Goal: Task Accomplishment & Management: Manage account settings

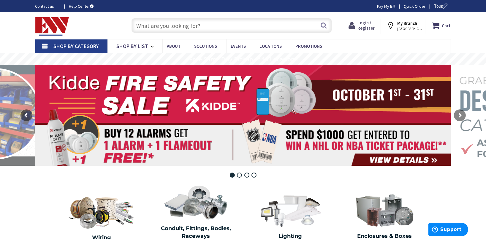
click at [368, 25] on span "Login / Register" at bounding box center [366, 25] width 17 height 11
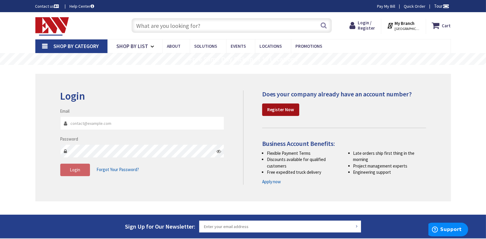
click at [281, 111] on strong "Register Now" at bounding box center [280, 110] width 27 height 6
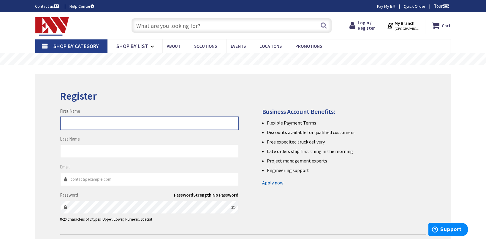
click at [135, 125] on input "First Name" at bounding box center [149, 123] width 179 height 13
type input "Tricia"
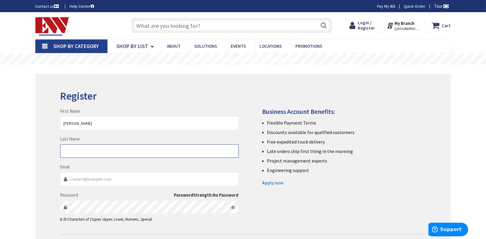
type input "Safferstein"
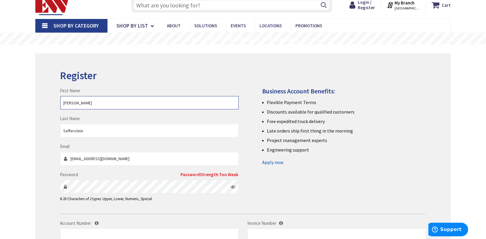
scroll to position [30, 0]
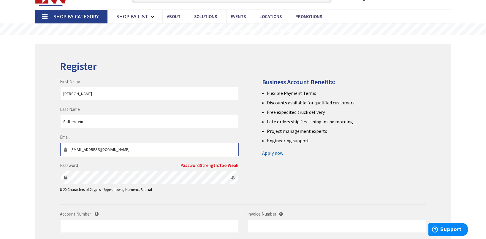
click at [117, 154] on input "tac71@optonline.net" at bounding box center [149, 149] width 179 height 13
drag, startPoint x: 108, startPoint y: 152, endPoint x: 38, endPoint y: 152, distance: 69.8
click at [38, 152] on div "Register First Name Tricia Last Name Safferstein Email tac71@optonline.net Pass…" at bounding box center [243, 169] width 416 height 251
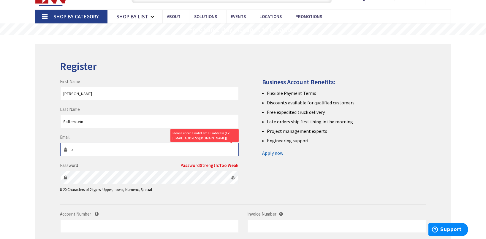
type input "tricia@haritonmachinery.com"
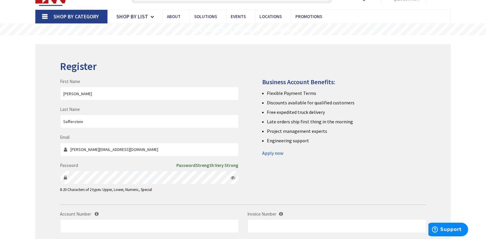
click at [232, 178] on icon at bounding box center [233, 178] width 5 height 5
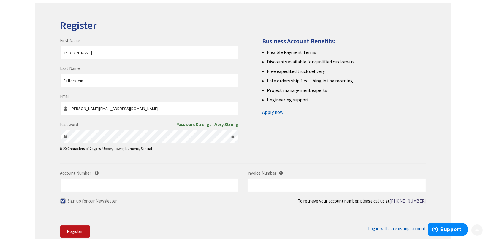
scroll to position [119, 0]
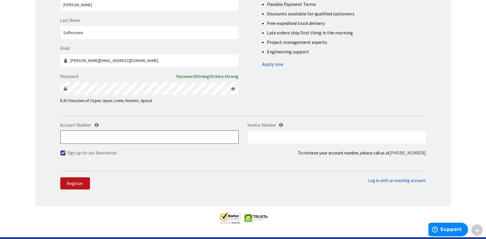
click at [117, 138] on input "Account Number" at bounding box center [149, 137] width 179 height 13
type input "28824"
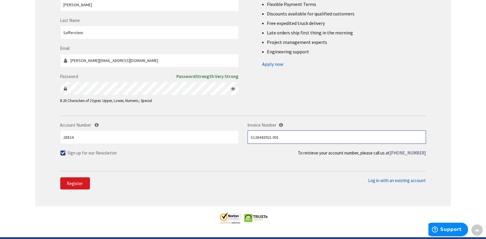
type input "S128443921.001"
click at [75, 185] on span "Register" at bounding box center [75, 184] width 16 height 6
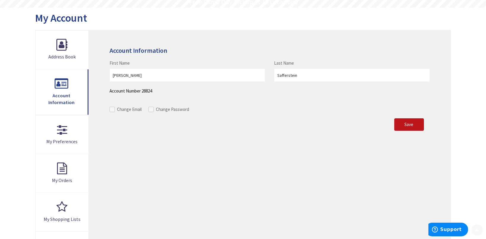
scroll to position [59, 0]
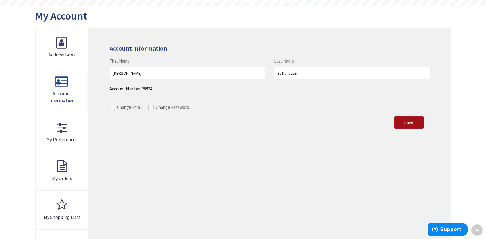
click at [412, 121] on span "Save" at bounding box center [409, 123] width 9 height 6
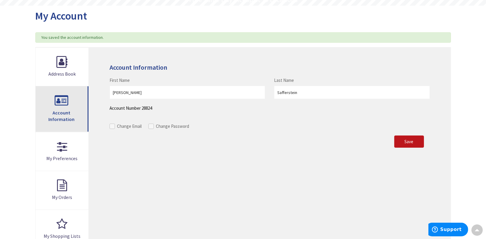
scroll to position [89, 0]
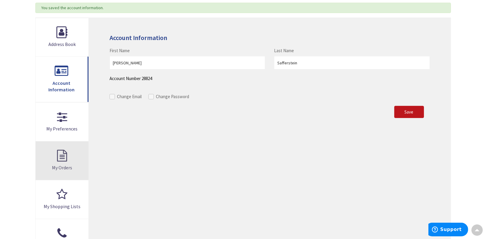
click at [57, 157] on link "My Orders" at bounding box center [62, 161] width 53 height 39
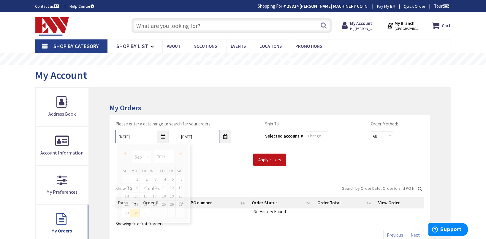
click at [160, 136] on input "[DATE]" at bounding box center [142, 136] width 53 height 13
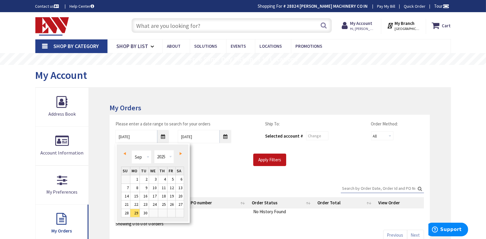
click at [124, 153] on span "Prev" at bounding box center [125, 153] width 2 height 3
click at [145, 214] on link "29" at bounding box center [144, 213] width 9 height 8
type input "[DATE]"
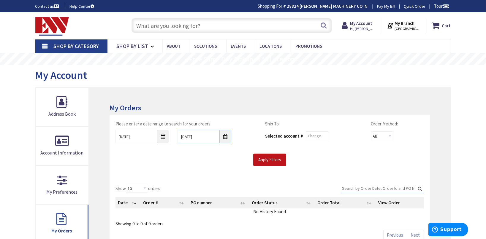
click at [223, 141] on input "10/6/2025" at bounding box center [204, 136] width 53 height 13
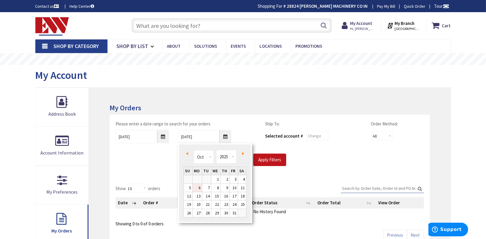
click at [188, 154] on link "Prev" at bounding box center [188, 154] width 8 height 8
click at [209, 211] on link "29" at bounding box center [206, 213] width 9 height 8
type input "[DATE]"
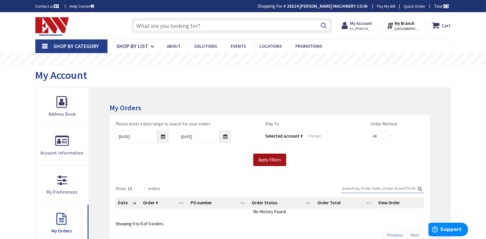
click at [266, 160] on input "Apply Filters" at bounding box center [269, 160] width 33 height 12
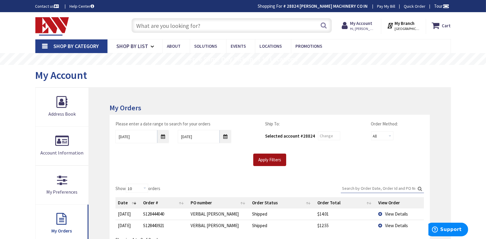
scroll to position [30, 0]
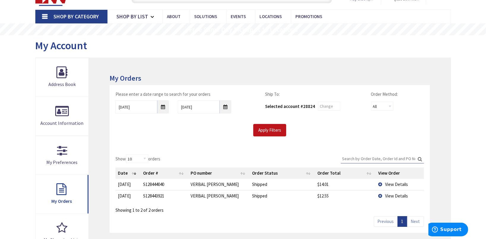
click at [396, 195] on span "View Details" at bounding box center [396, 196] width 23 height 6
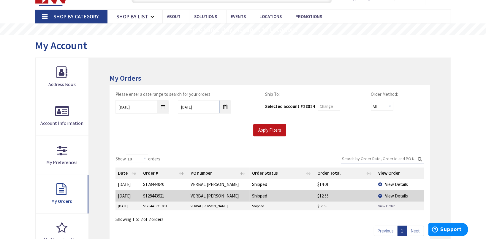
click at [385, 205] on link "View Order" at bounding box center [386, 206] width 17 height 5
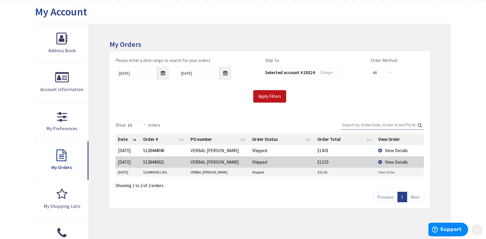
scroll to position [149, 0]
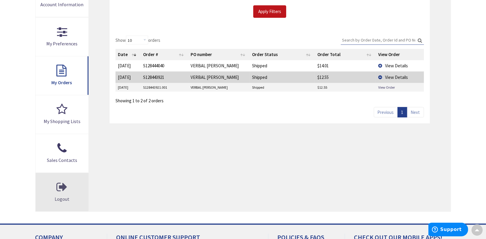
click at [56, 187] on link "Logout" at bounding box center [62, 192] width 53 height 39
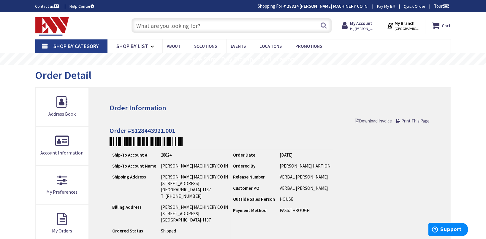
click at [362, 122] on span "Download Invoice" at bounding box center [374, 121] width 37 height 6
